Goal: Information Seeking & Learning: Learn about a topic

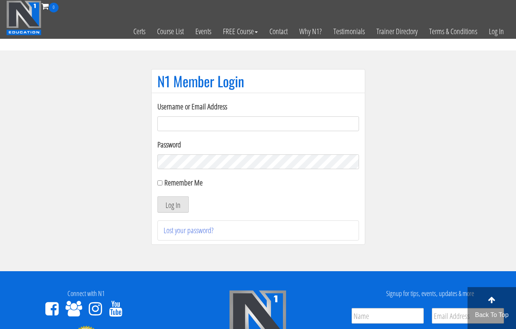
type input "[EMAIL_ADDRESS][DOMAIN_NAME]"
click at [172, 204] on button "Log In" at bounding box center [172, 204] width 31 height 16
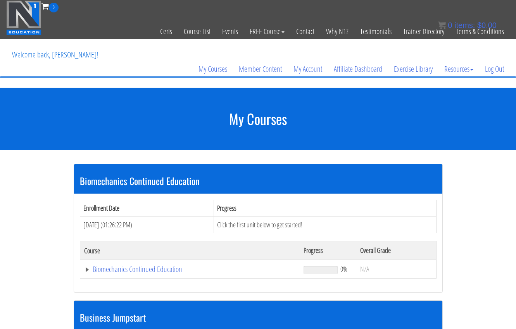
click at [289, 215] on th "Progress" at bounding box center [325, 208] width 222 height 17
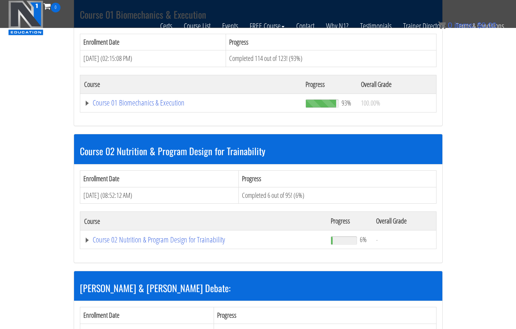
scroll to position [407, 0]
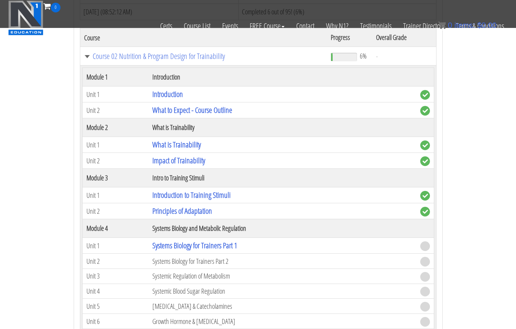
scroll to position [628, 0]
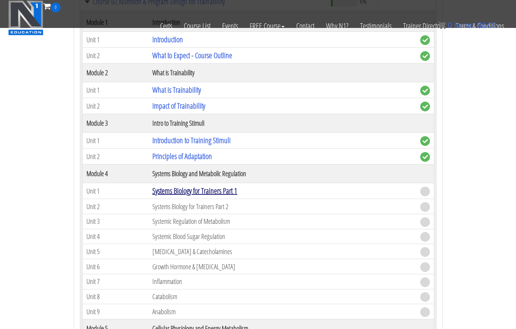
click at [231, 185] on link "Systems Biology for Trainers Part 1" at bounding box center [194, 190] width 85 height 10
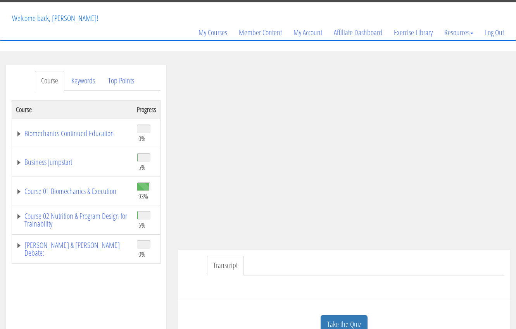
scroll to position [106, 0]
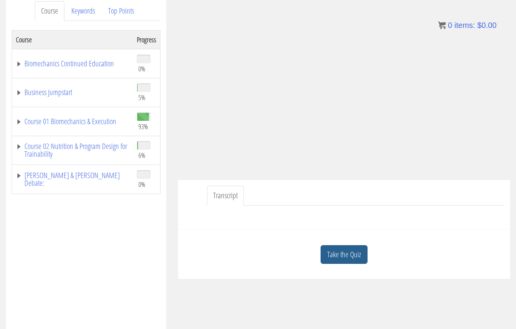
click at [348, 250] on link "Take the Quiz" at bounding box center [344, 254] width 47 height 19
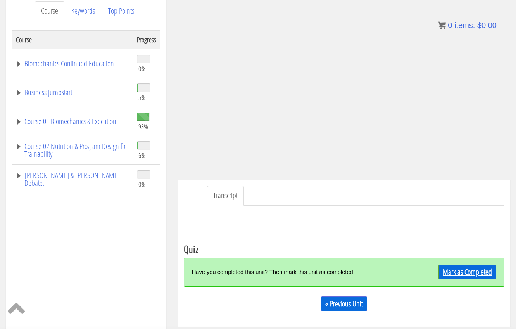
click at [456, 272] on link "Mark as Completed" at bounding box center [467, 271] width 58 height 15
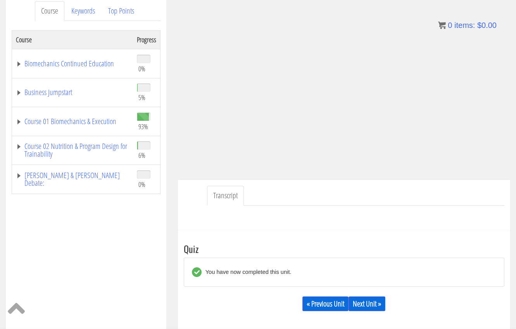
scroll to position [120, 0]
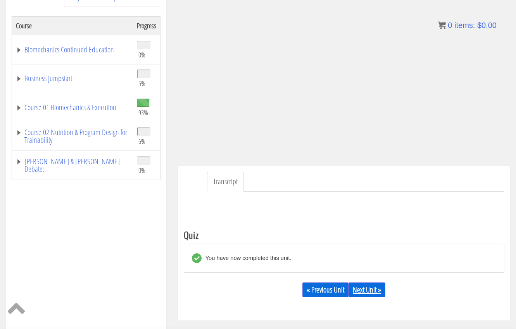
click at [370, 286] on link "Next Unit »" at bounding box center [366, 289] width 37 height 15
